Goal: Task Accomplishment & Management: Complete application form

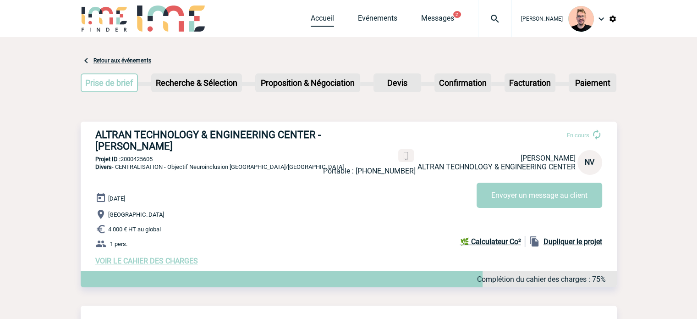
click at [313, 23] on link "Accueil" at bounding box center [322, 20] width 23 height 13
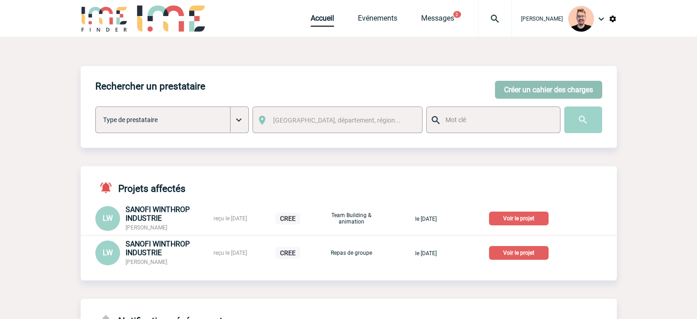
click at [517, 89] on button "Créer un cahier des charges" at bounding box center [548, 90] width 107 height 18
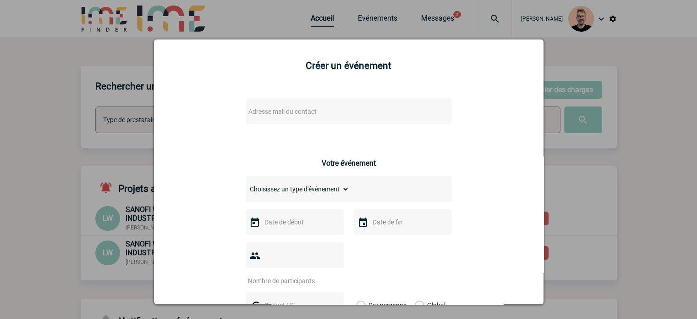
click at [282, 114] on span "Adresse mail du contact" at bounding box center [282, 111] width 68 height 7
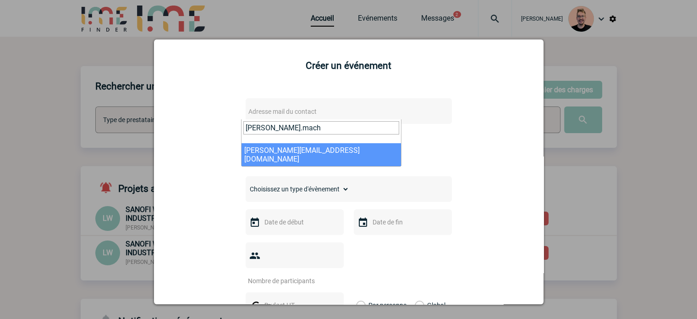
type input "marie.mach"
select select "126871"
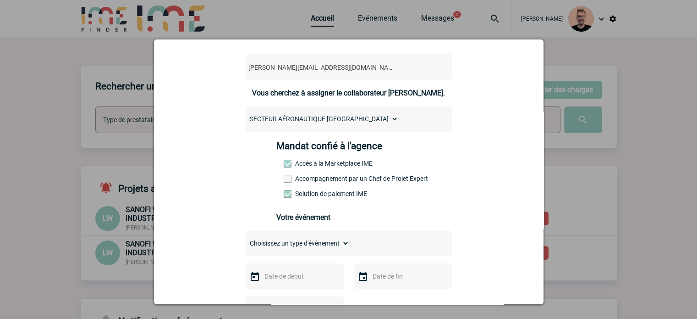
scroll to position [137, 0]
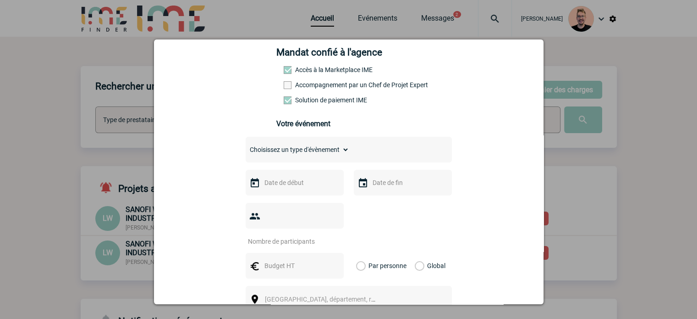
click at [299, 150] on select "Choisissez un type d'évènement Séminaire avec nuitée Séminaire sans nuitée Repa…" at bounding box center [298, 149] width 104 height 13
select select "3"
click at [246, 146] on select "Choisissez un type d'évènement Séminaire avec nuitée Séminaire sans nuitée Repa…" at bounding box center [298, 149] width 104 height 13
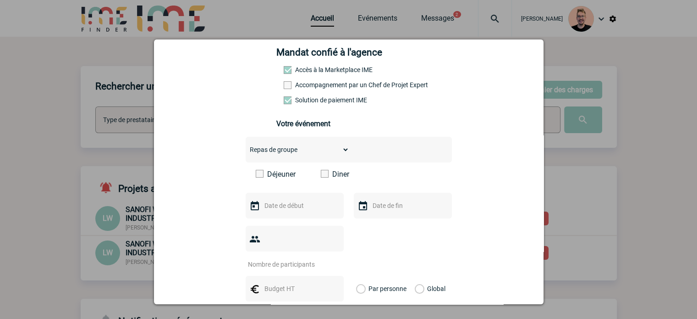
click at [321, 177] on span at bounding box center [325, 174] width 8 height 8
click at [0, 0] on input "Diner" at bounding box center [0, 0] width 0 height 0
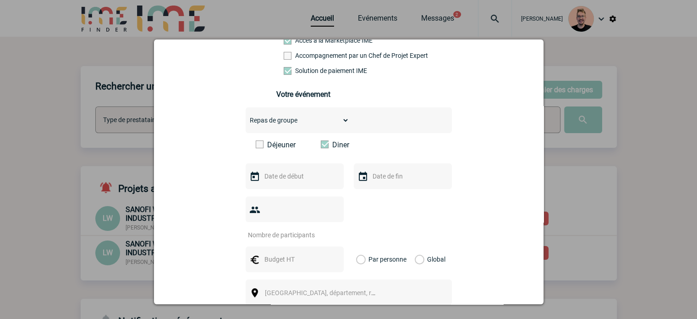
scroll to position [229, 0]
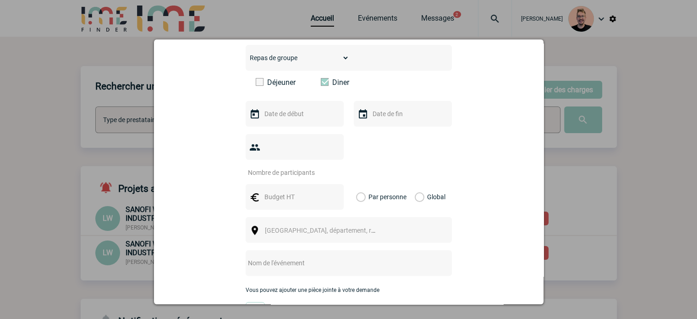
click at [282, 115] on input "text" at bounding box center [293, 114] width 63 height 12
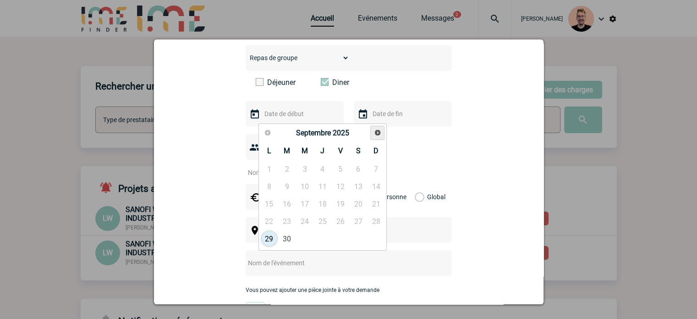
click at [374, 132] on span "Suivant" at bounding box center [377, 132] width 7 height 7
click at [288, 207] on link "16" at bounding box center [287, 203] width 17 height 16
type input "16-12-2025"
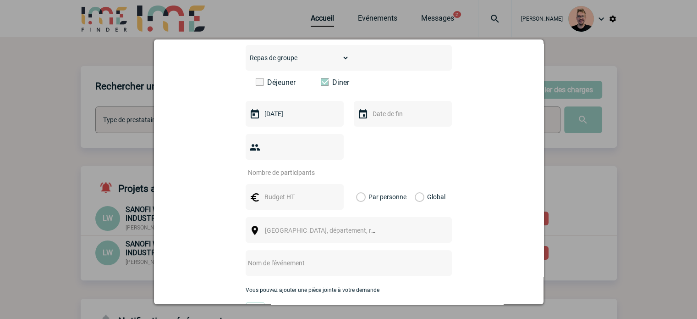
click at [378, 126] on div at bounding box center [403, 114] width 98 height 26
drag, startPoint x: 382, startPoint y: 121, endPoint x: 388, endPoint y: 136, distance: 16.1
click at [383, 120] on input "text" at bounding box center [401, 114] width 63 height 12
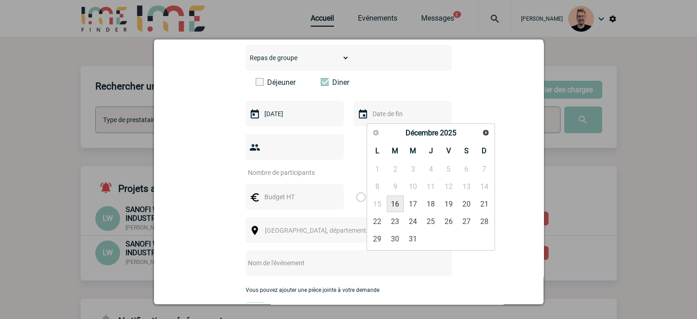
click at [392, 203] on link "16" at bounding box center [395, 203] width 17 height 16
type input "16-12-2025"
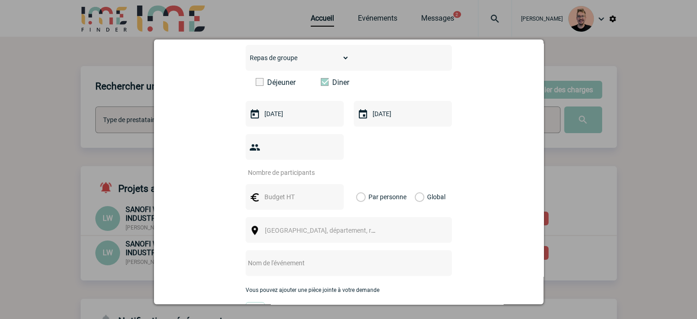
click at [286, 166] on input "number" at bounding box center [289, 172] width 86 height 12
type input "40"
click at [276, 191] on input "text" at bounding box center [293, 197] width 63 height 12
type input "6000"
click at [415, 184] on label "Global" at bounding box center [418, 197] width 6 height 26
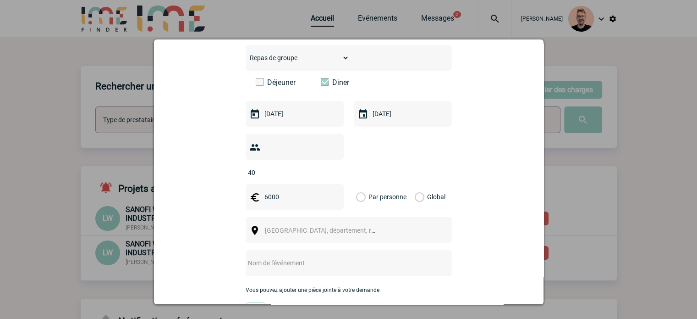
click at [0, 0] on input "Global" at bounding box center [0, 0] width 0 height 0
click at [326, 226] on span "Ville, département, région..." at bounding box center [328, 229] width 127 height 7
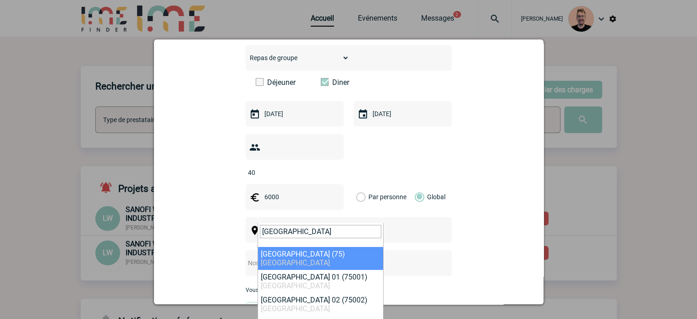
type input "paris"
select select "3"
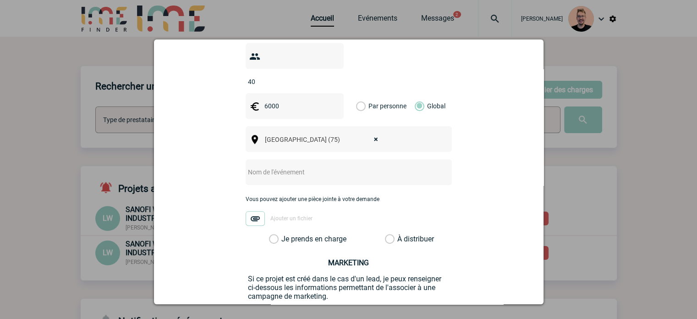
scroll to position [321, 0]
click at [310, 163] on div at bounding box center [349, 171] width 206 height 26
paste input "Diner CSS Export"
type input "Diner CSS Export"
click at [282, 233] on label "Je prends en charge" at bounding box center [277, 237] width 16 height 9
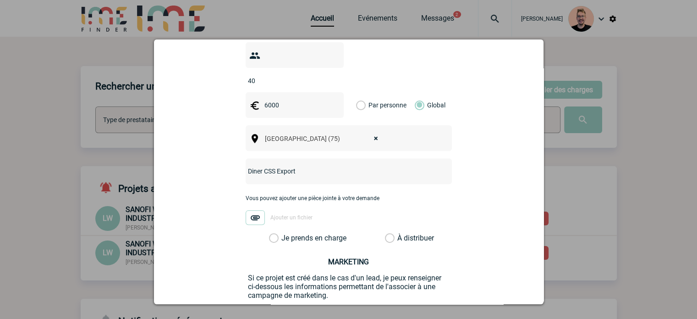
click at [0, 0] on input "Je prends en charge" at bounding box center [0, 0] width 0 height 0
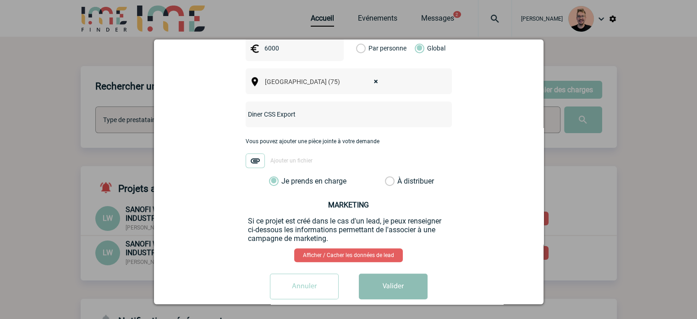
scroll to position [379, 0]
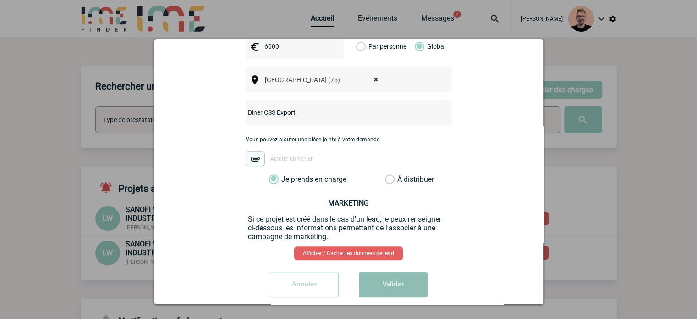
click at [374, 271] on button "Valider" at bounding box center [393, 284] width 69 height 26
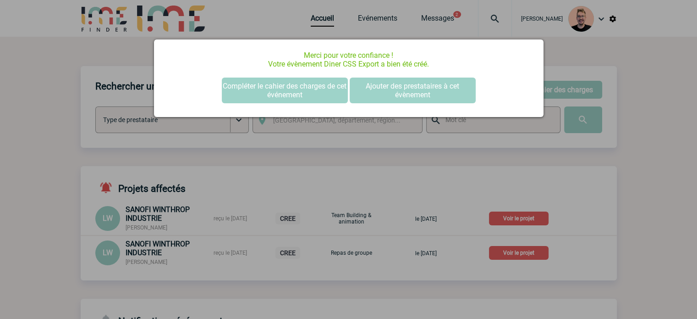
scroll to position [0, 0]
click at [311, 90] on button "Compléter le cahier des charges de cet événement" at bounding box center [285, 90] width 126 height 26
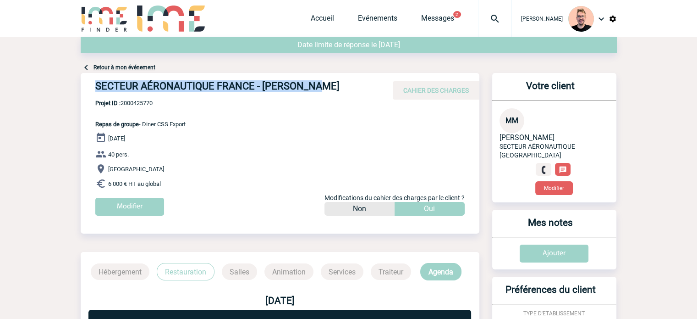
drag, startPoint x: 317, startPoint y: 86, endPoint x: 80, endPoint y: 87, distance: 236.9
click at [81, 87] on div "SECTEUR AÉRONAUTIQUE FRANCE - Marie MACH CAHIER DES CHARGES" at bounding box center [280, 86] width 399 height 27
copy h4 "SECTEUR AÉRONAUTIQUE FRANCE - Marie MACH"
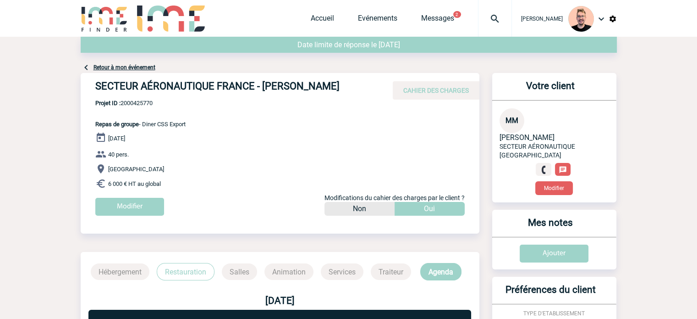
click at [143, 100] on span "Projet ID : 2000425770" at bounding box center [140, 102] width 90 height 7
copy span "2000425770"
click at [138, 109] on p "Projet ID : 2000425770 Repas de groupe - Diner CSS Export" at bounding box center [133, 113] width 105 height 28
click at [137, 103] on span "Projet ID : 2000425770" at bounding box center [140, 102] width 90 height 7
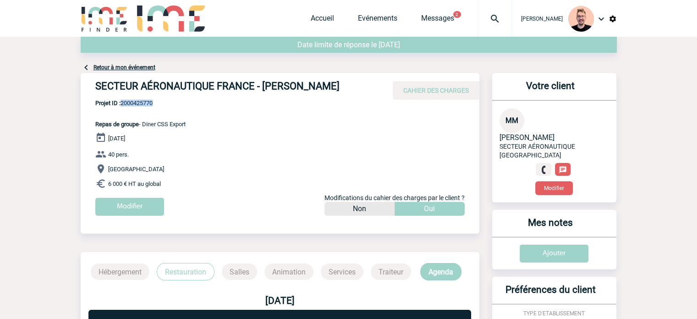
click at [137, 103] on span "Projet ID : 2000425770" at bounding box center [140, 102] width 90 height 7
copy span "2000425770"
click at [480, 18] on img at bounding box center [494, 18] width 33 height 11
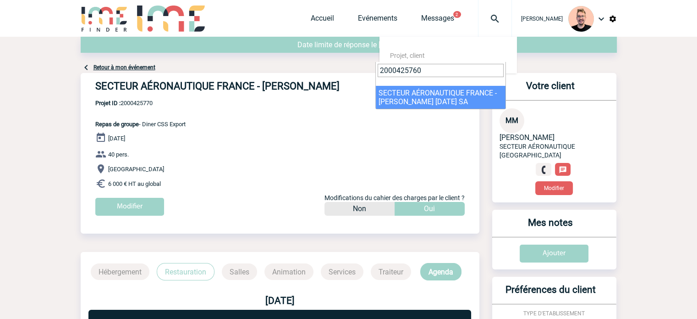
type input "2000425760"
select select "25261"
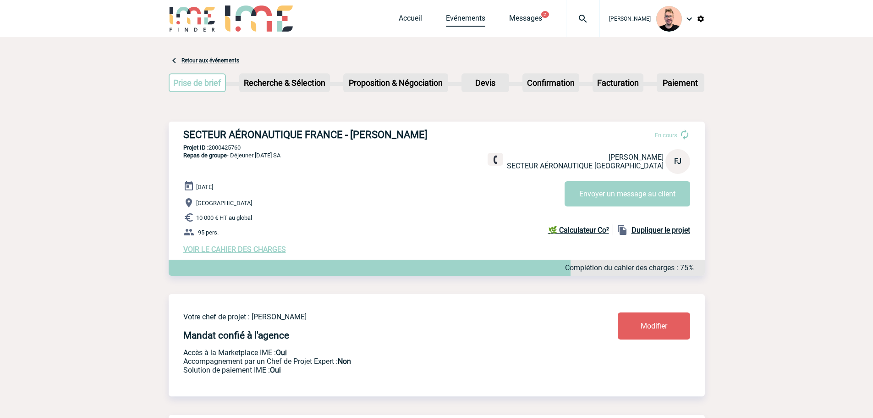
click at [460, 21] on link "Evénements" at bounding box center [465, 20] width 39 height 13
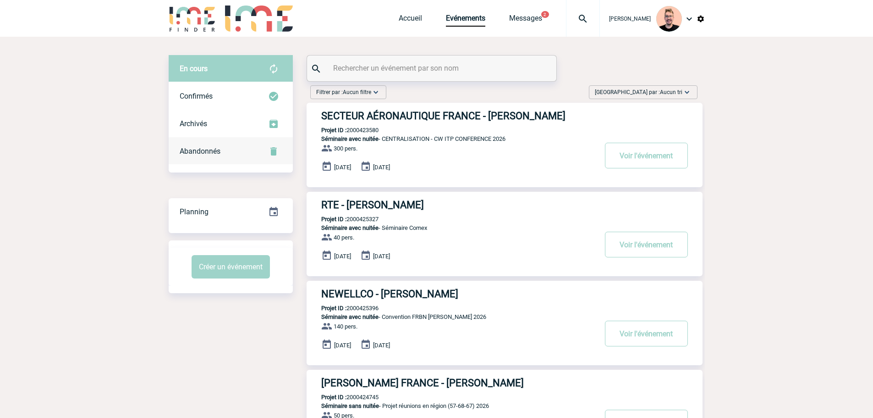
click at [201, 150] on span "Abandonnés" at bounding box center [200, 151] width 41 height 9
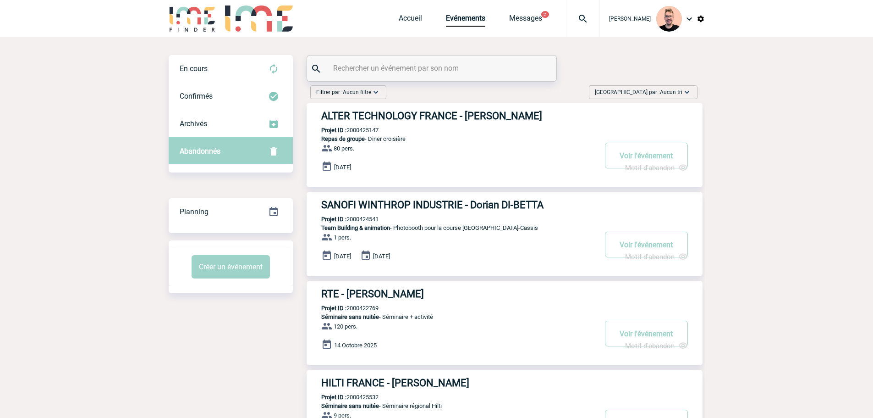
click at [366, 71] on input "text" at bounding box center [433, 67] width 204 height 13
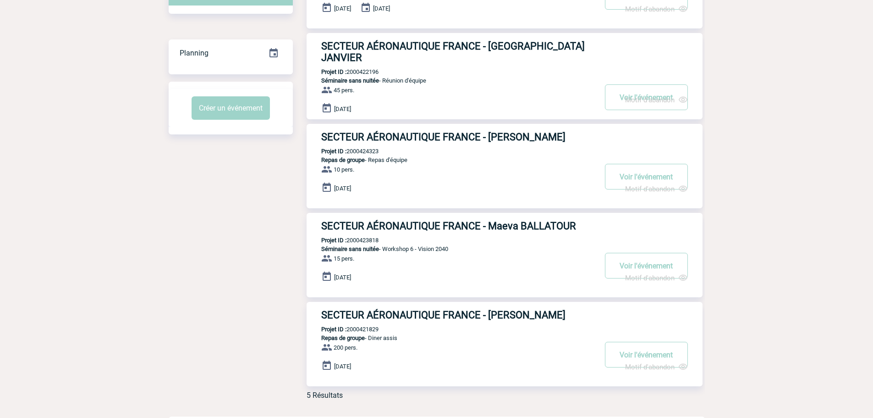
scroll to position [181, 0]
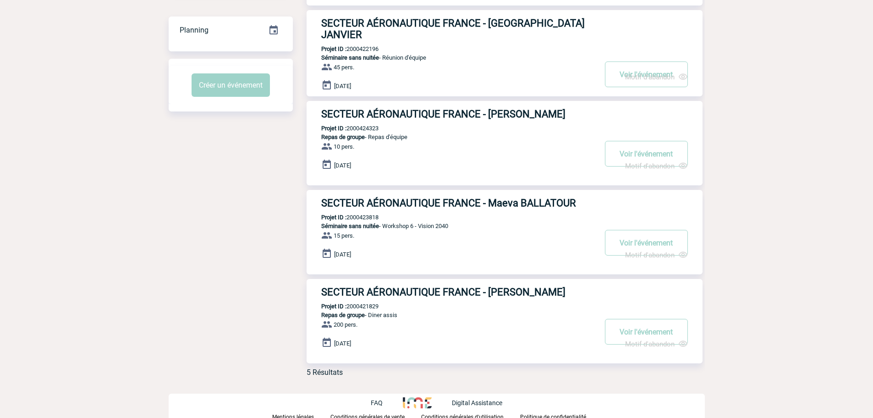
type input "secteur"
click at [507, 202] on h3 "SECTEUR AÉRONAUTIQUE FRANCE - Maeva BALLATOUR" at bounding box center [458, 202] width 275 height 11
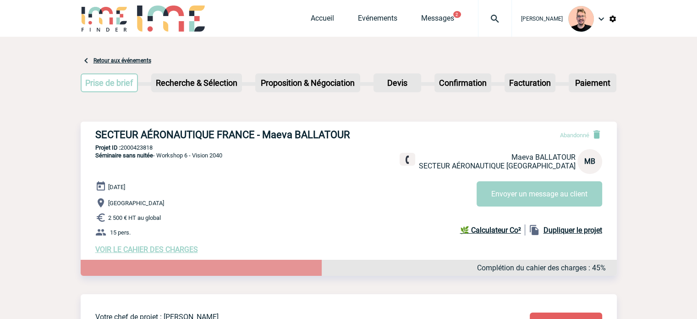
click at [133, 147] on p "Projet ID : 2000423818" at bounding box center [349, 147] width 536 height 7
copy p "2000423818"
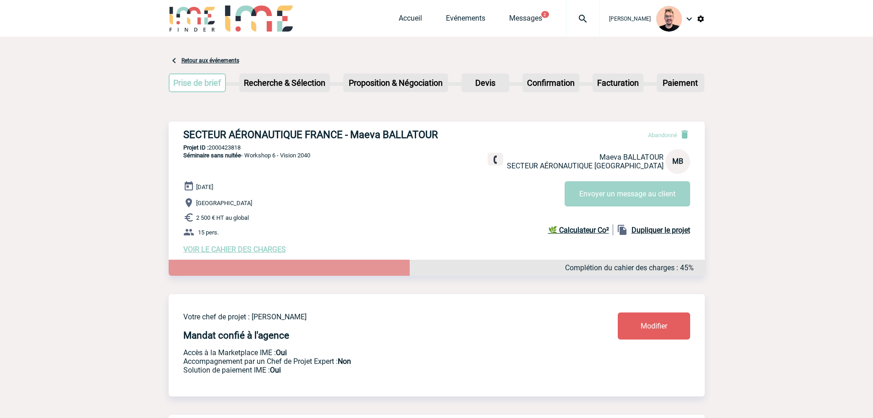
click at [207, 58] on link "Retour aux événements" at bounding box center [210, 60] width 58 height 6
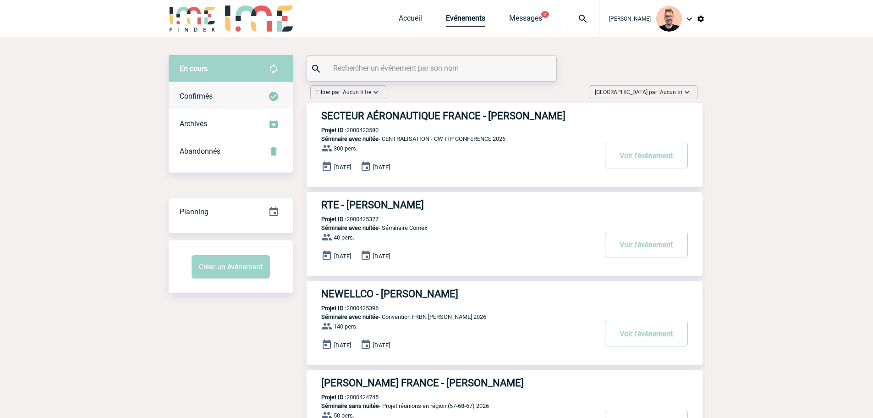
click at [214, 100] on div "Confirmés" at bounding box center [231, 95] width 124 height 27
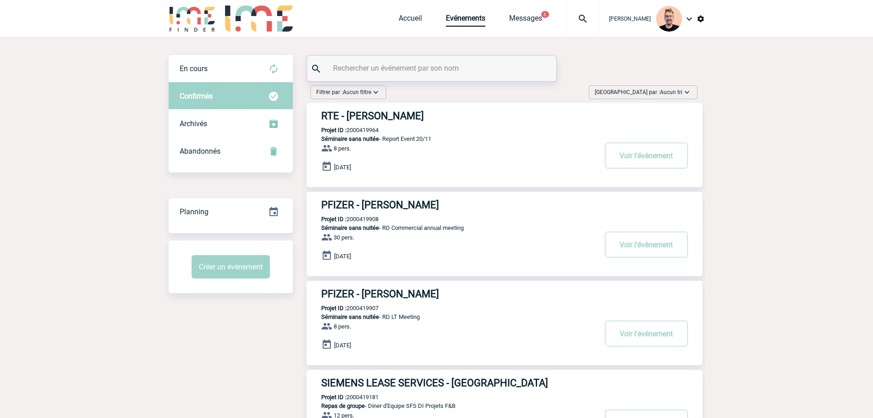
click at [347, 70] on input "text" at bounding box center [433, 67] width 204 height 13
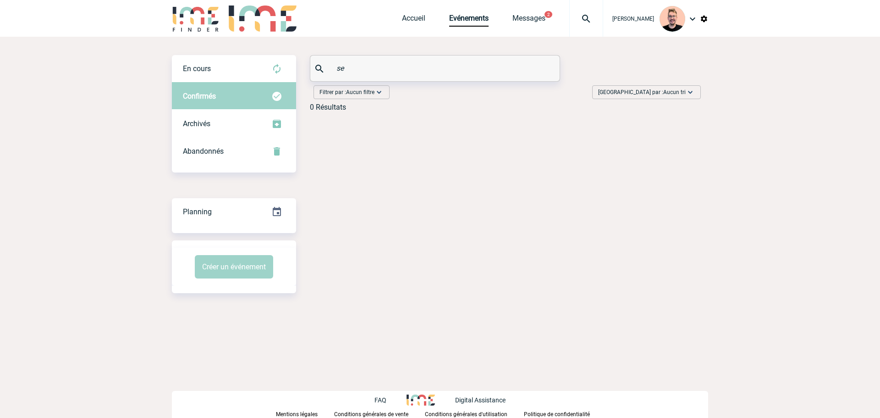
type input "s"
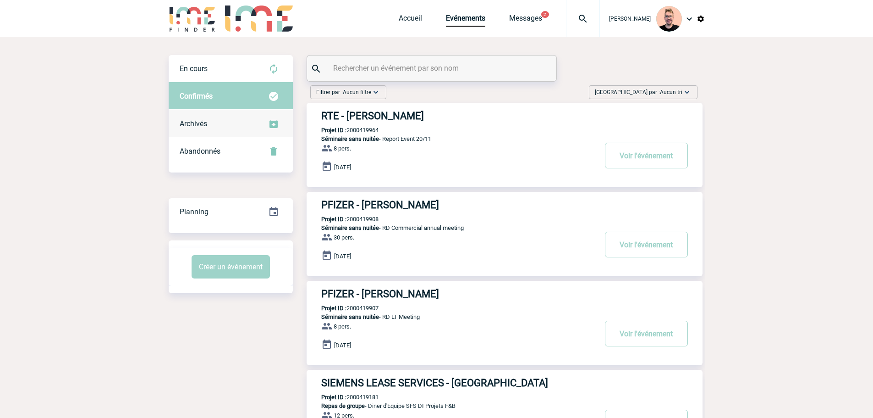
click at [229, 125] on div "Archivés" at bounding box center [231, 123] width 124 height 27
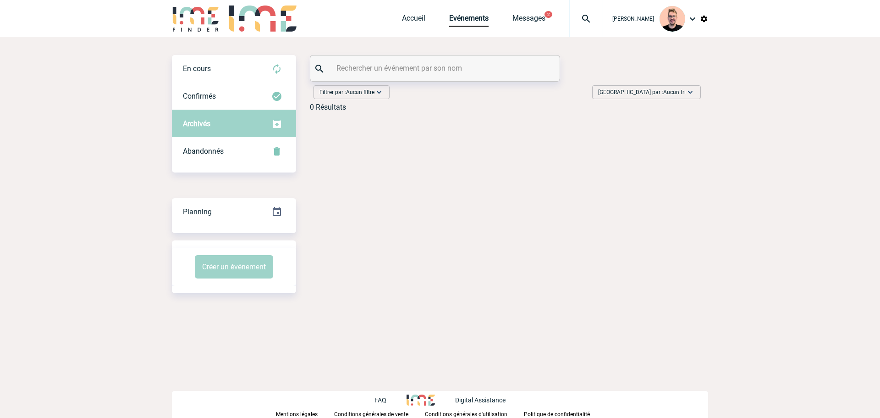
click at [353, 70] on input "text" at bounding box center [436, 67] width 204 height 13
click at [235, 69] on div "En cours" at bounding box center [234, 68] width 124 height 27
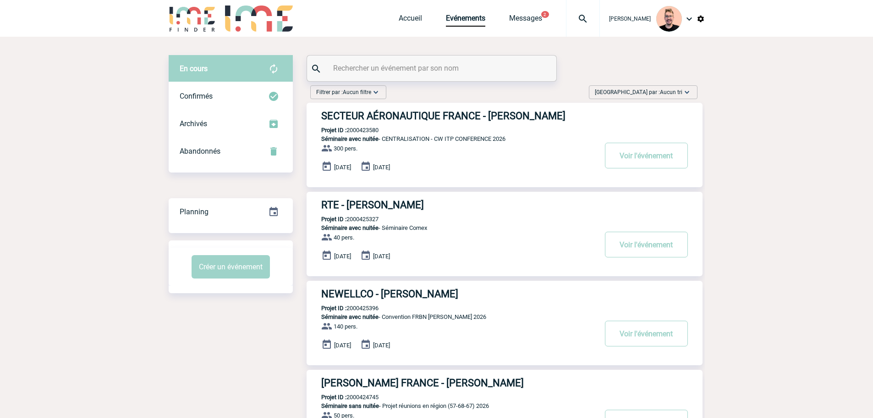
click at [378, 70] on input "text" at bounding box center [433, 67] width 204 height 13
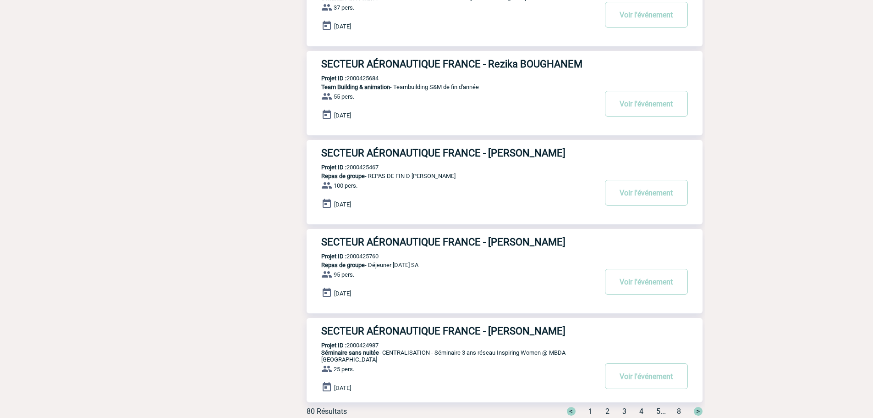
scroll to position [626, 0]
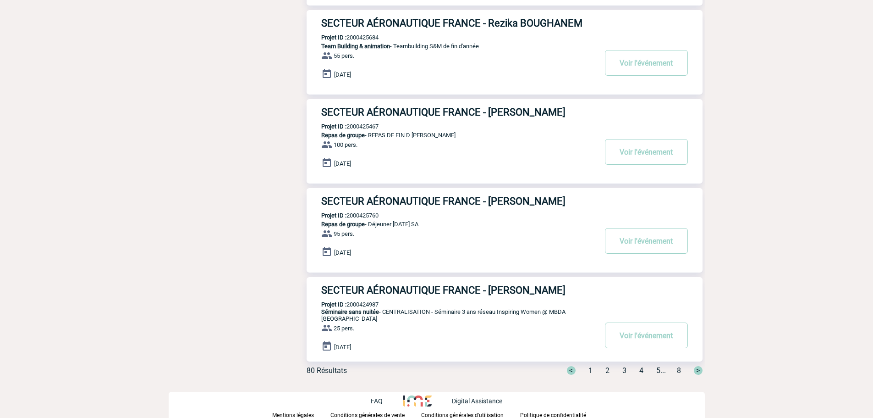
type input "secteur"
click at [605, 368] on span "2" at bounding box center [607, 370] width 4 height 9
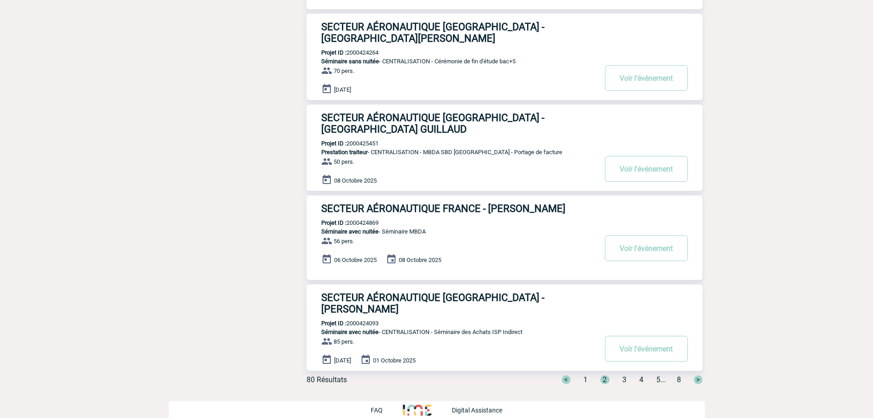
scroll to position [630, 0]
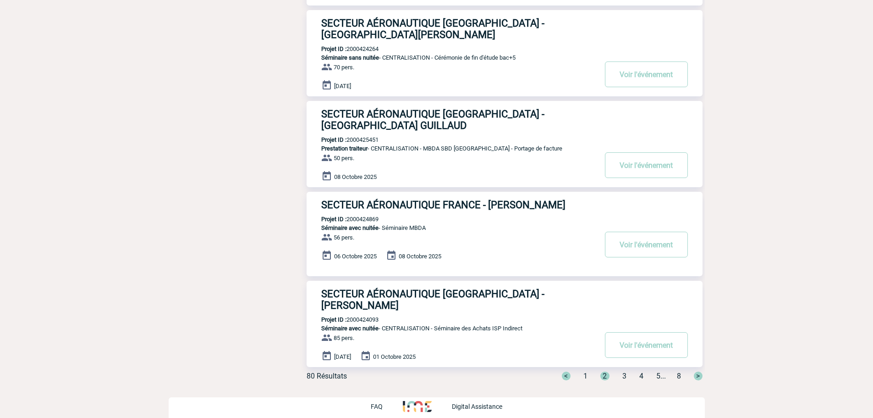
click at [622, 371] on span "3" at bounding box center [624, 375] width 4 height 9
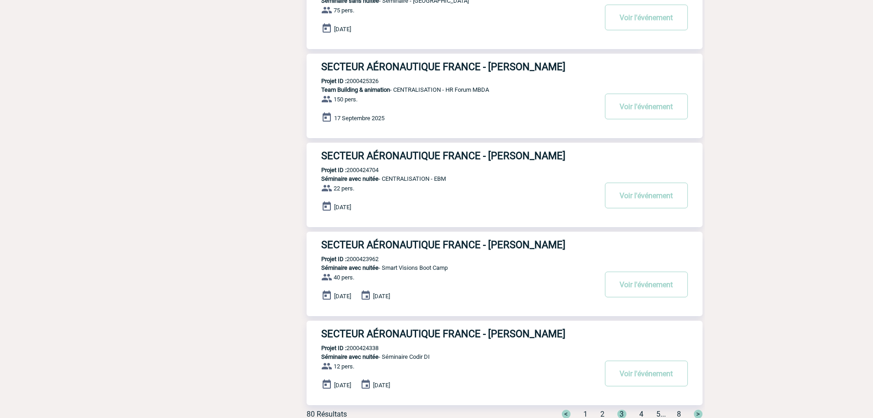
scroll to position [626, 0]
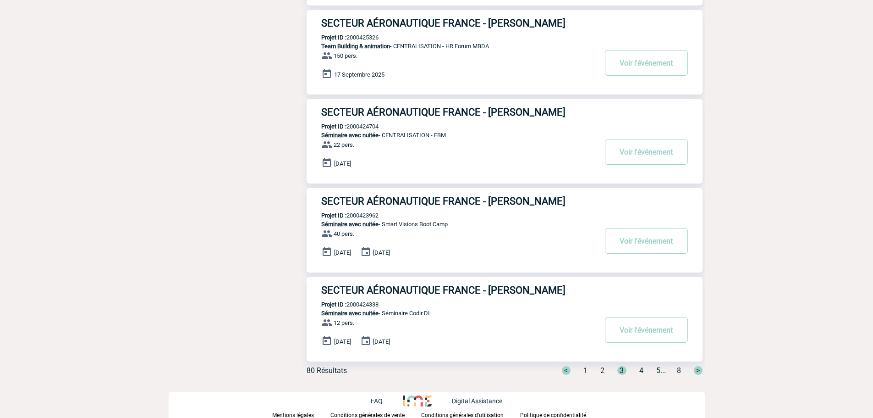
click at [639, 371] on span "4" at bounding box center [641, 370] width 4 height 9
click at [652, 367] on div "< 1 2 3 4 5 ... 8 >" at bounding box center [627, 370] width 152 height 9
click at [656, 369] on span "5" at bounding box center [658, 370] width 4 height 9
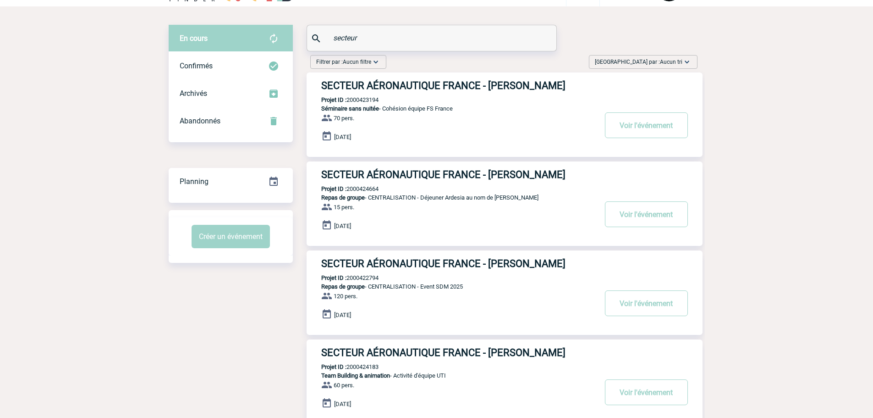
scroll to position [0, 0]
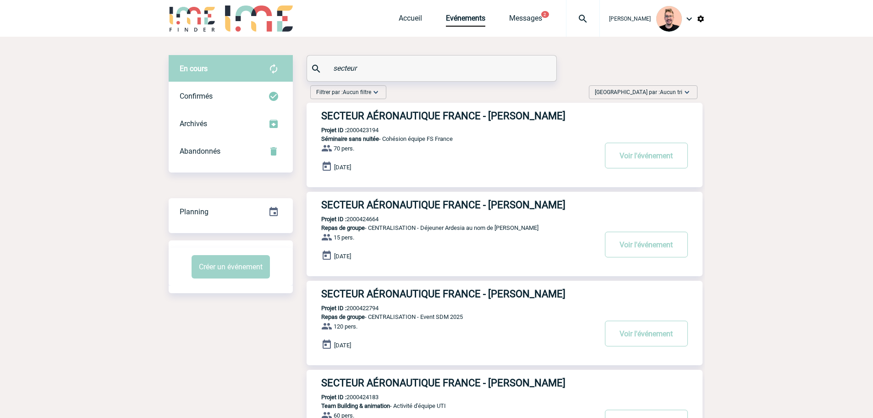
click at [369, 115] on h3 "SECTEUR AÉRONAUTIQUE FRANCE - Florent MICHAUX" at bounding box center [458, 115] width 275 height 11
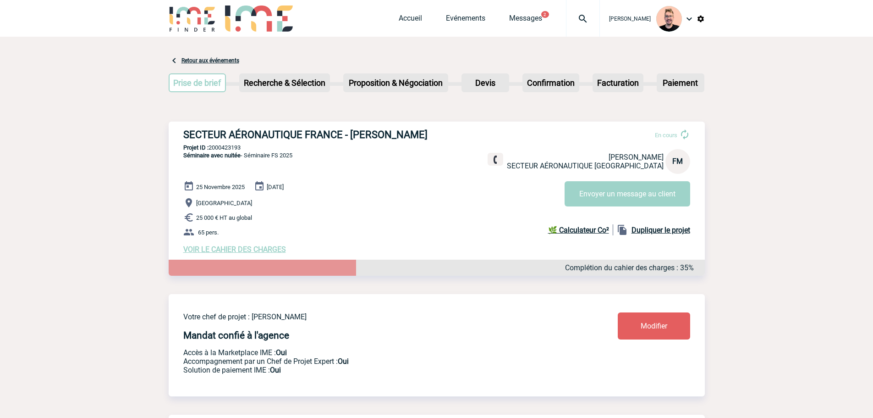
click at [230, 149] on p "Projet ID : 2000423193" at bounding box center [437, 147] width 536 height 7
copy p "2000423193"
click at [228, 148] on p "Projet ID : 2000423194" at bounding box center [437, 147] width 536 height 7
click at [227, 148] on p "Projet ID : 2000423194" at bounding box center [437, 147] width 536 height 7
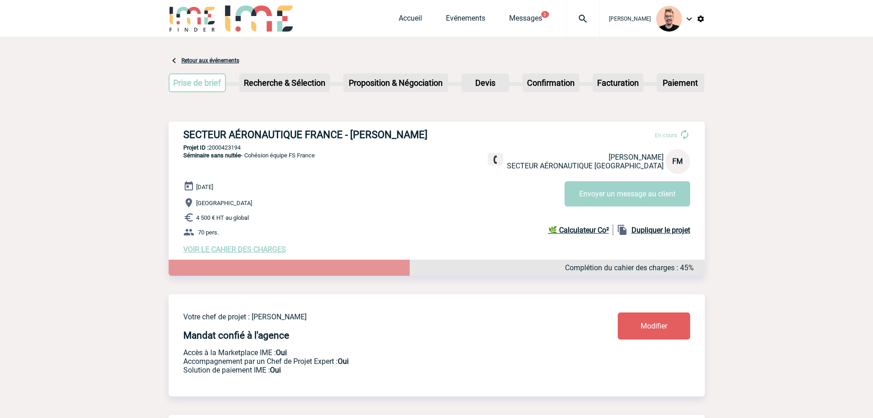
copy p "2000423194"
